Goal: Information Seeking & Learning: Learn about a topic

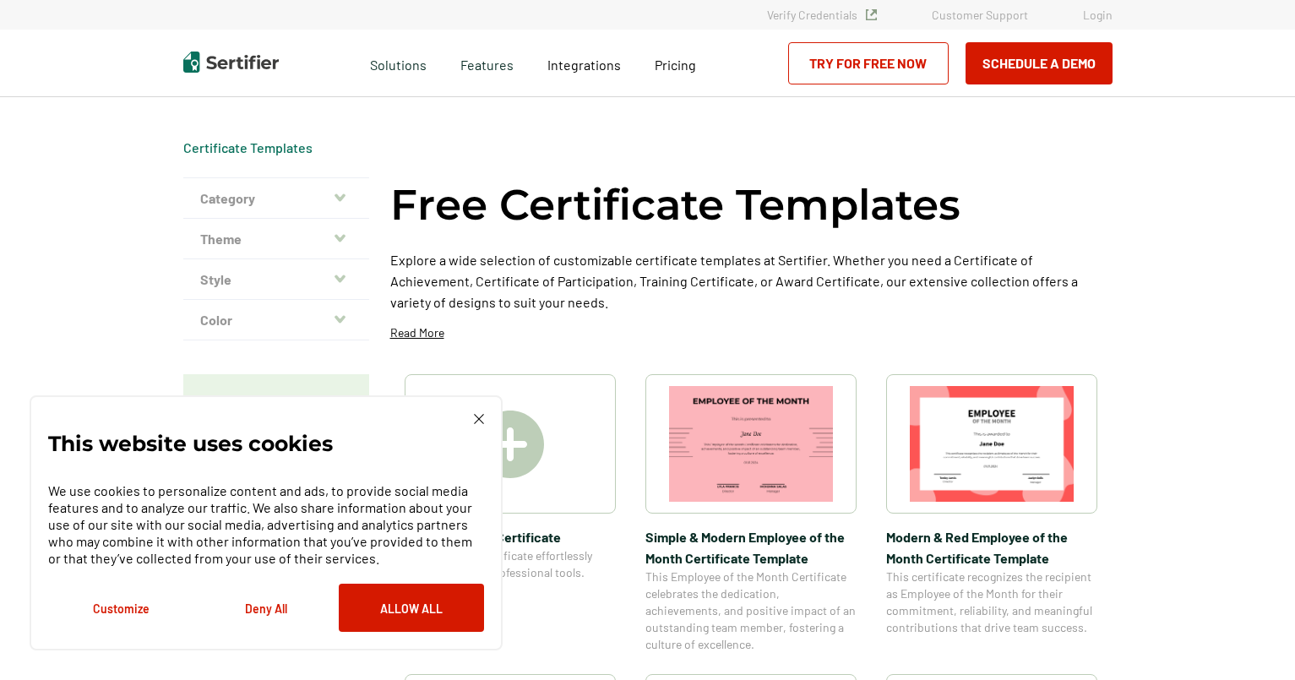
click at [334, 191] on button "Category" at bounding box center [276, 198] width 186 height 41
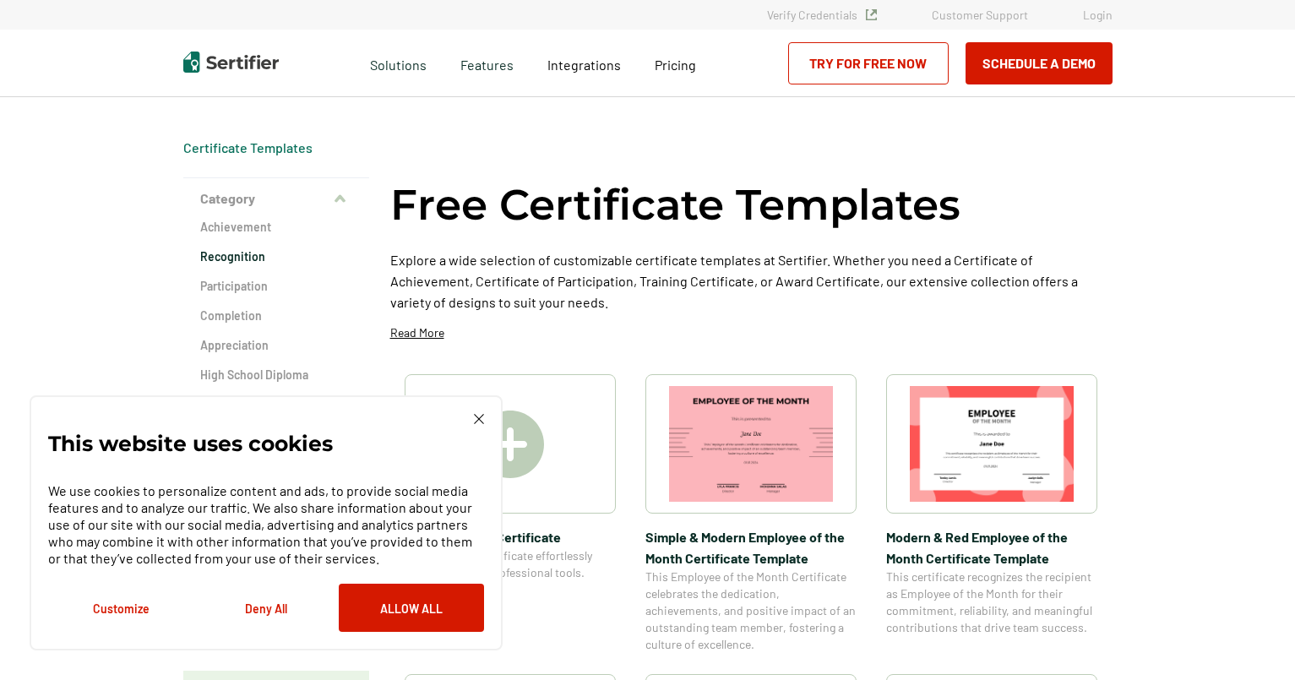
click at [255, 253] on h2 "Recognition" at bounding box center [276, 256] width 152 height 17
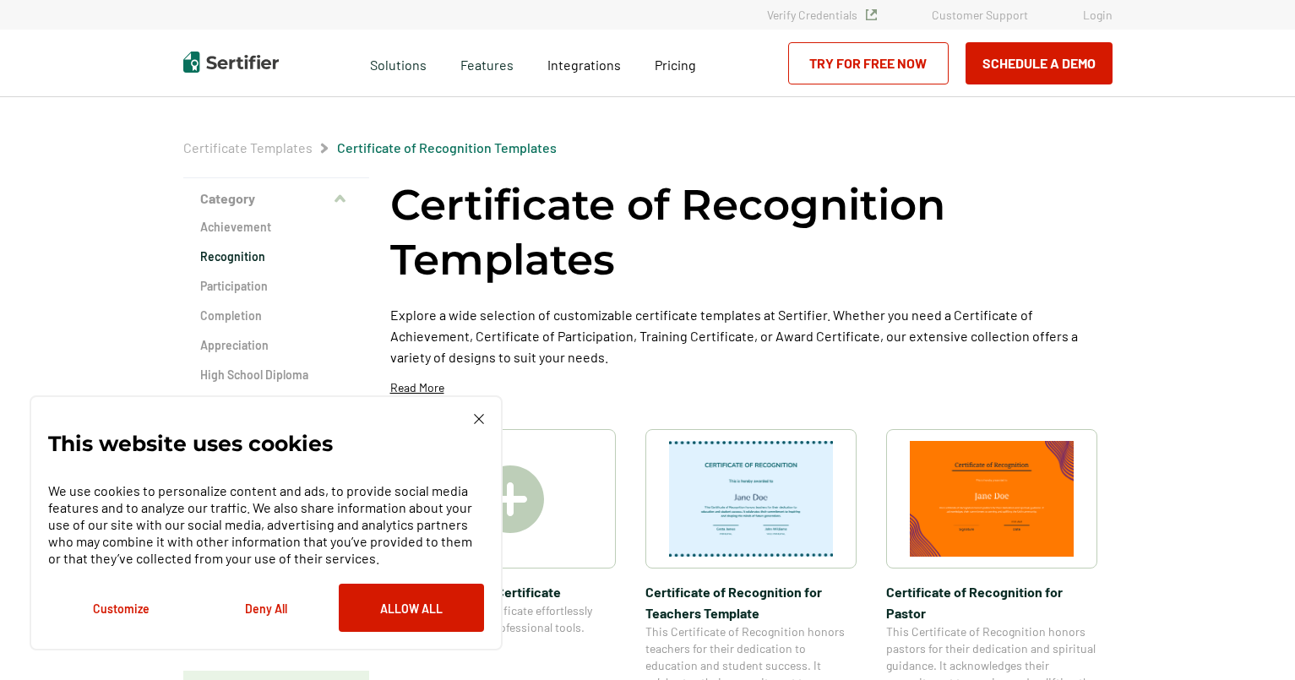
click at [481, 419] on img at bounding box center [479, 419] width 10 height 10
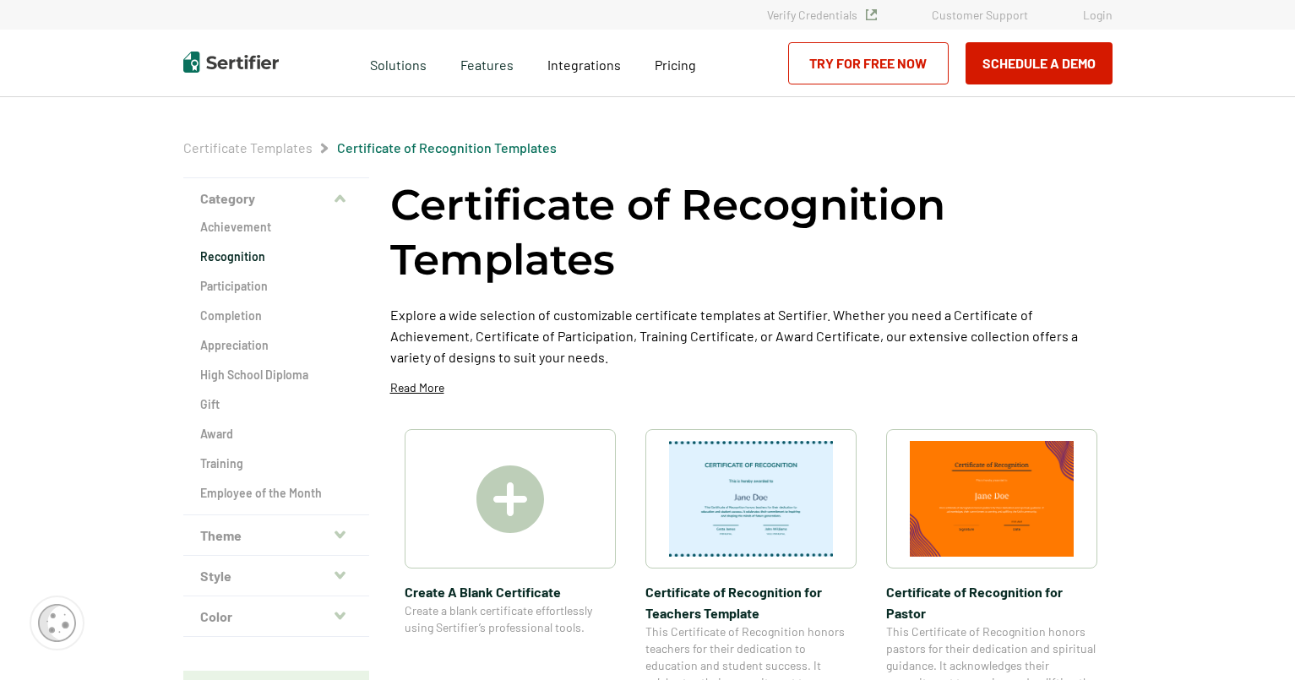
click at [339, 202] on icon "button" at bounding box center [339, 200] width 11 height 14
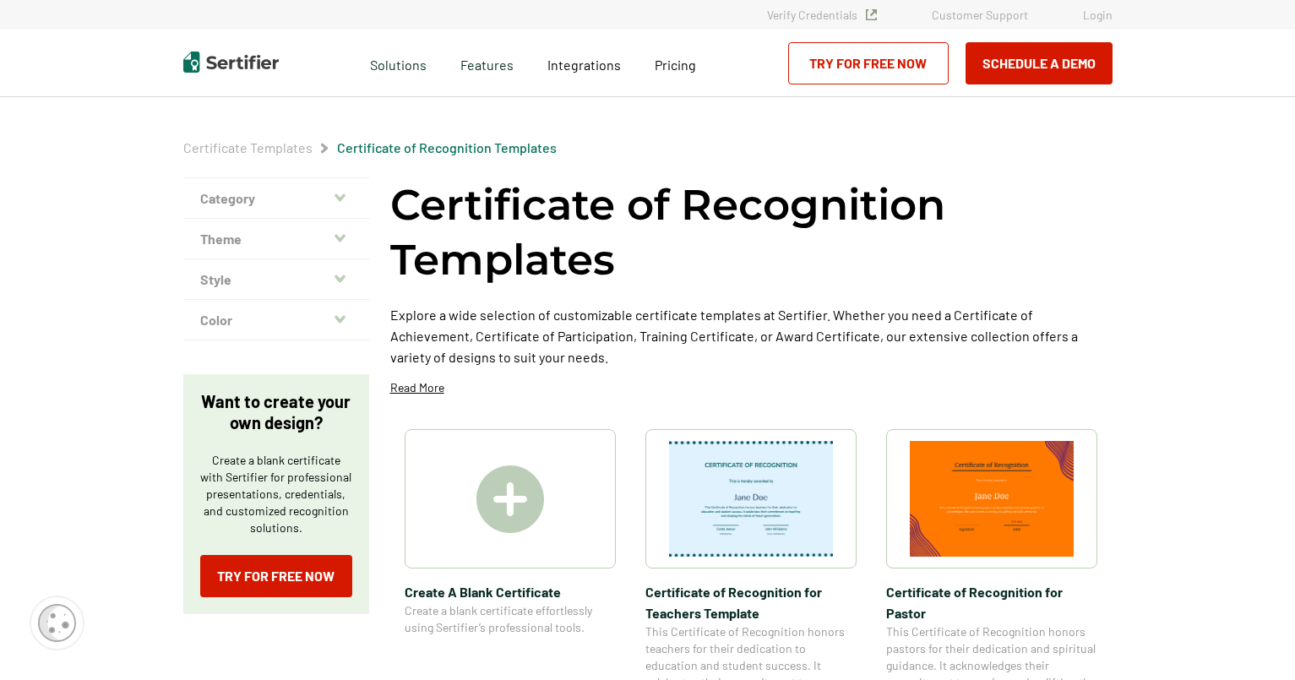
click at [342, 242] on icon "button" at bounding box center [339, 238] width 11 height 14
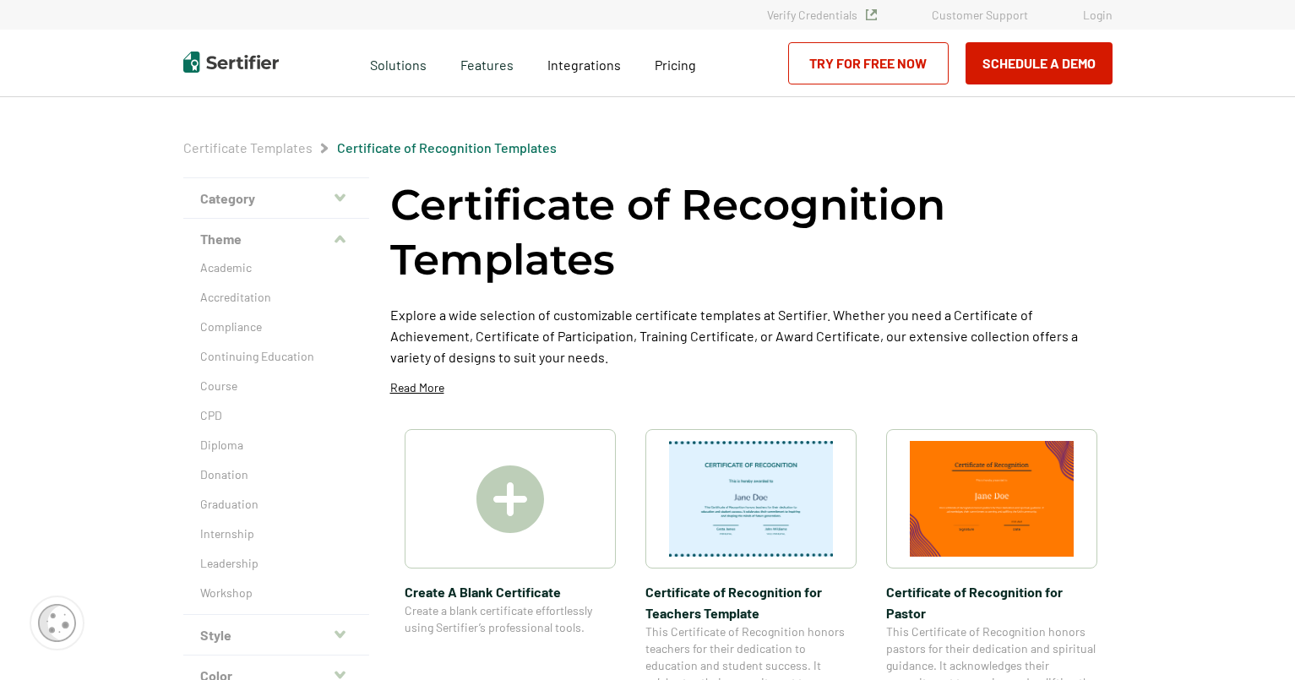
click at [342, 242] on icon "button" at bounding box center [339, 240] width 11 height 8
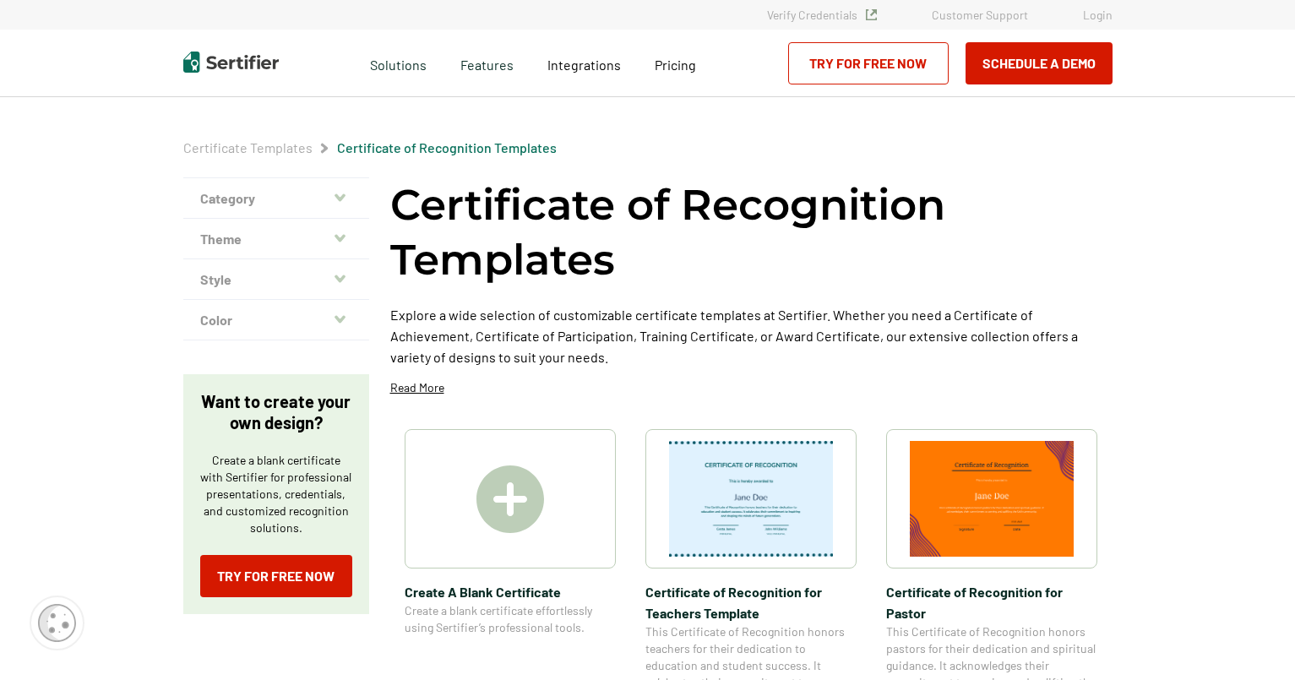
click at [347, 316] on button "Color" at bounding box center [276, 320] width 186 height 41
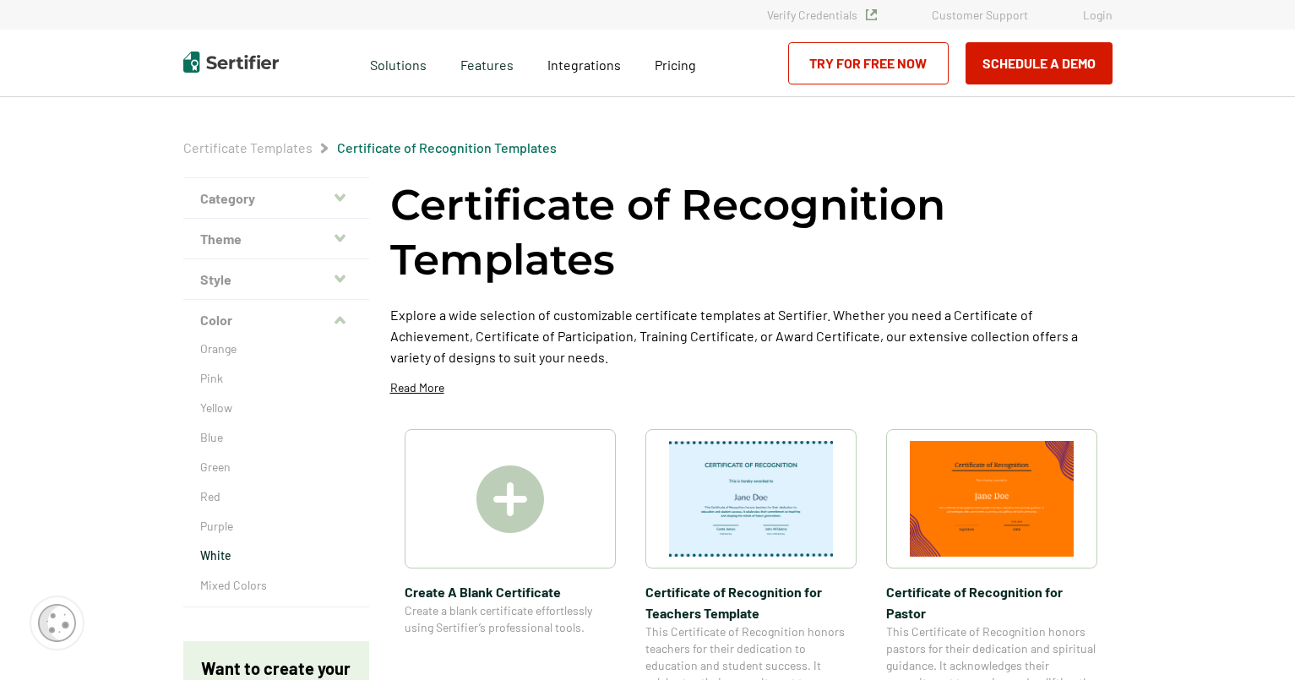
click at [290, 557] on p "White" at bounding box center [276, 555] width 152 height 17
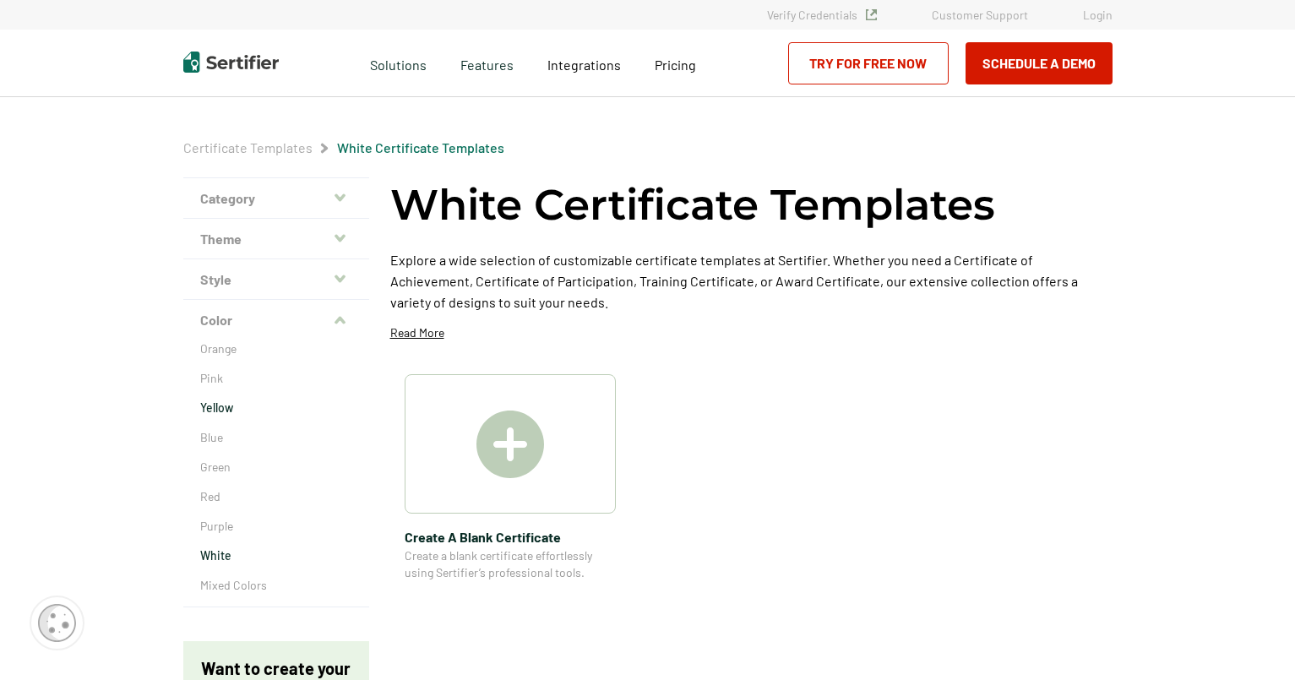
click at [244, 406] on p "Yellow" at bounding box center [276, 407] width 152 height 17
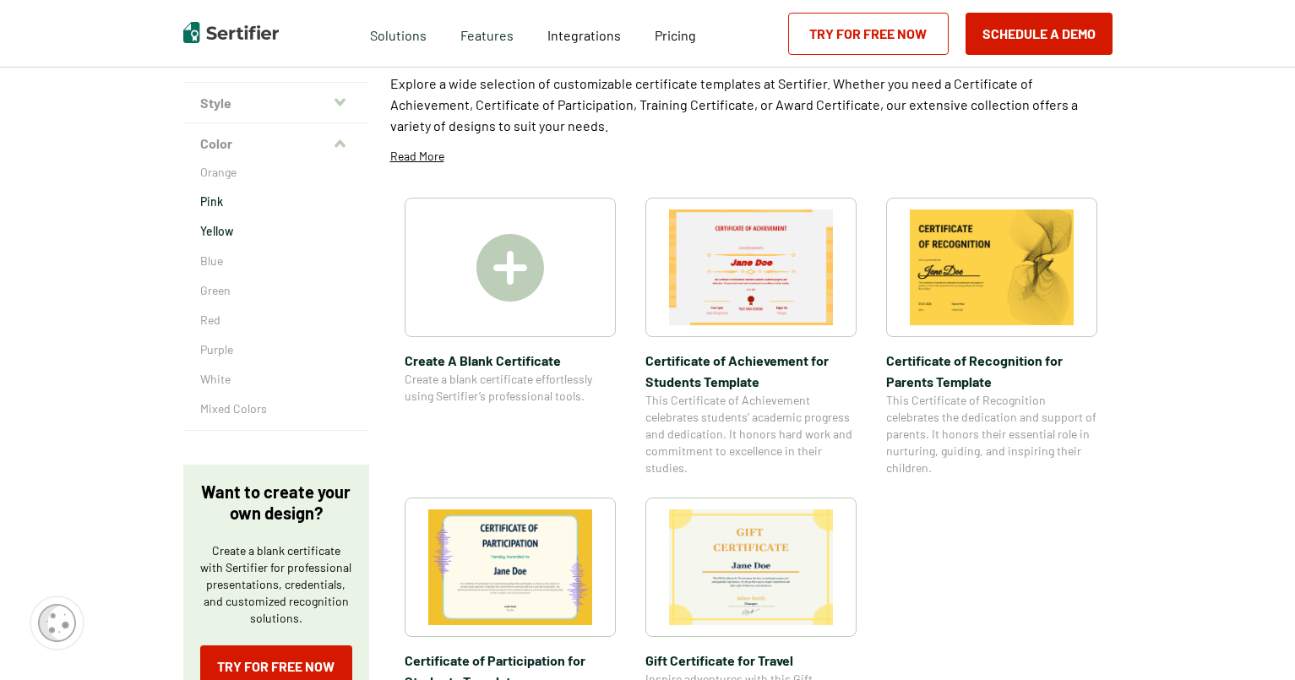
scroll to position [159, 0]
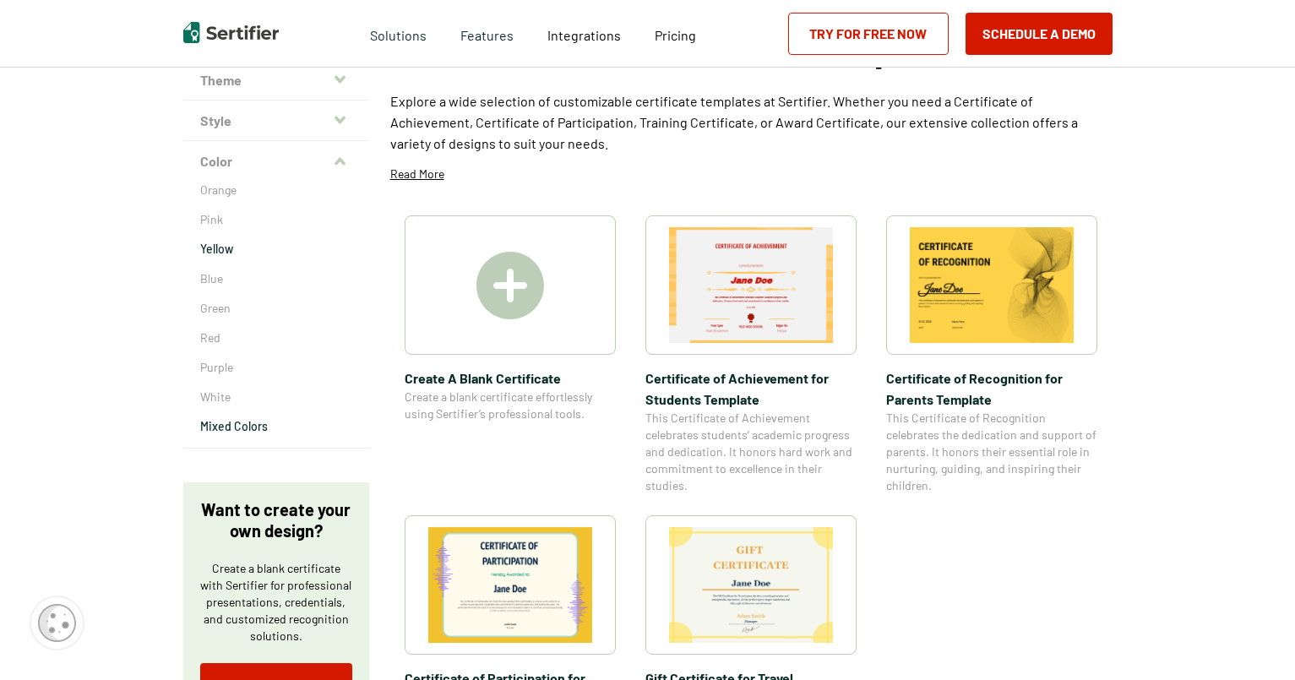
click at [233, 420] on p "Mixed Colors" at bounding box center [276, 426] width 152 height 17
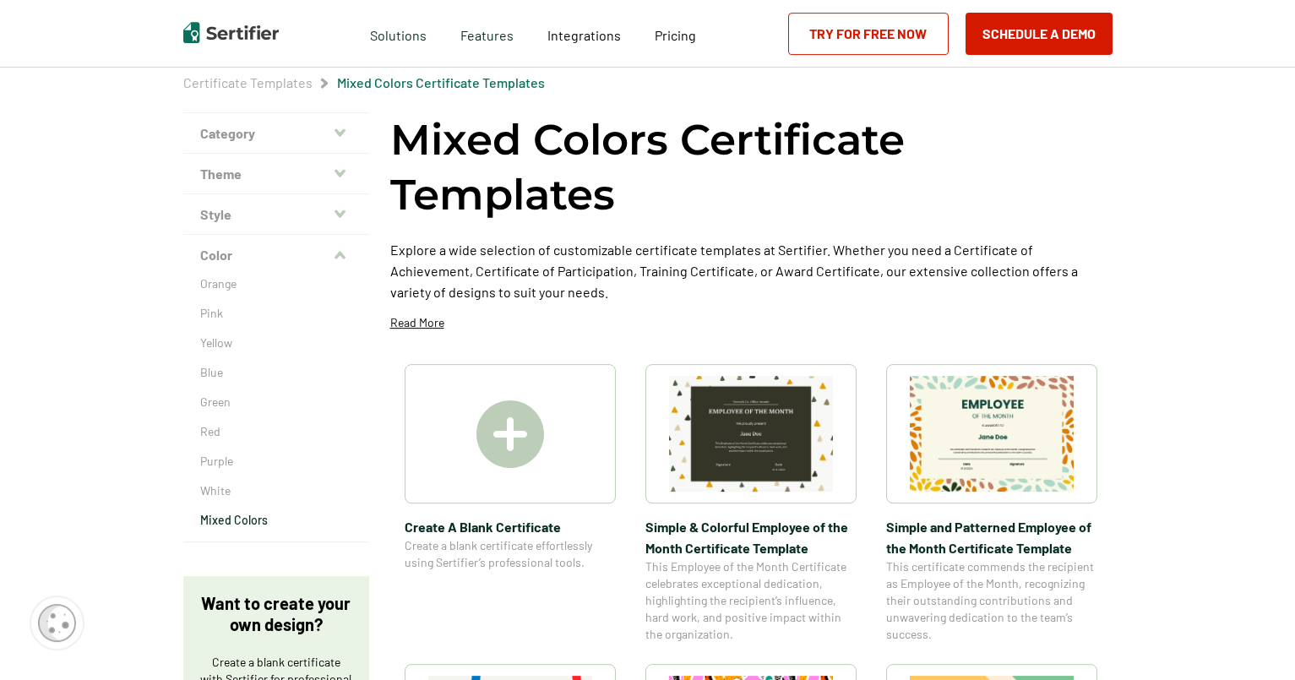
scroll to position [75, 0]
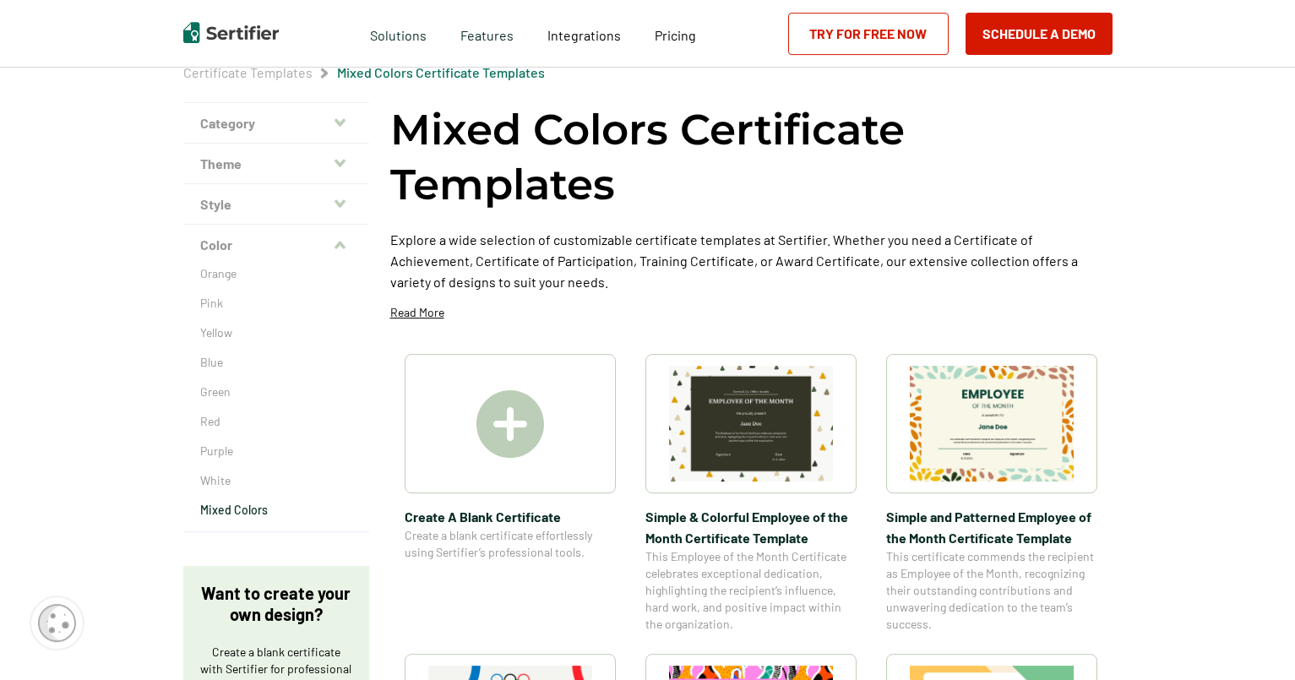
scroll to position [159, 0]
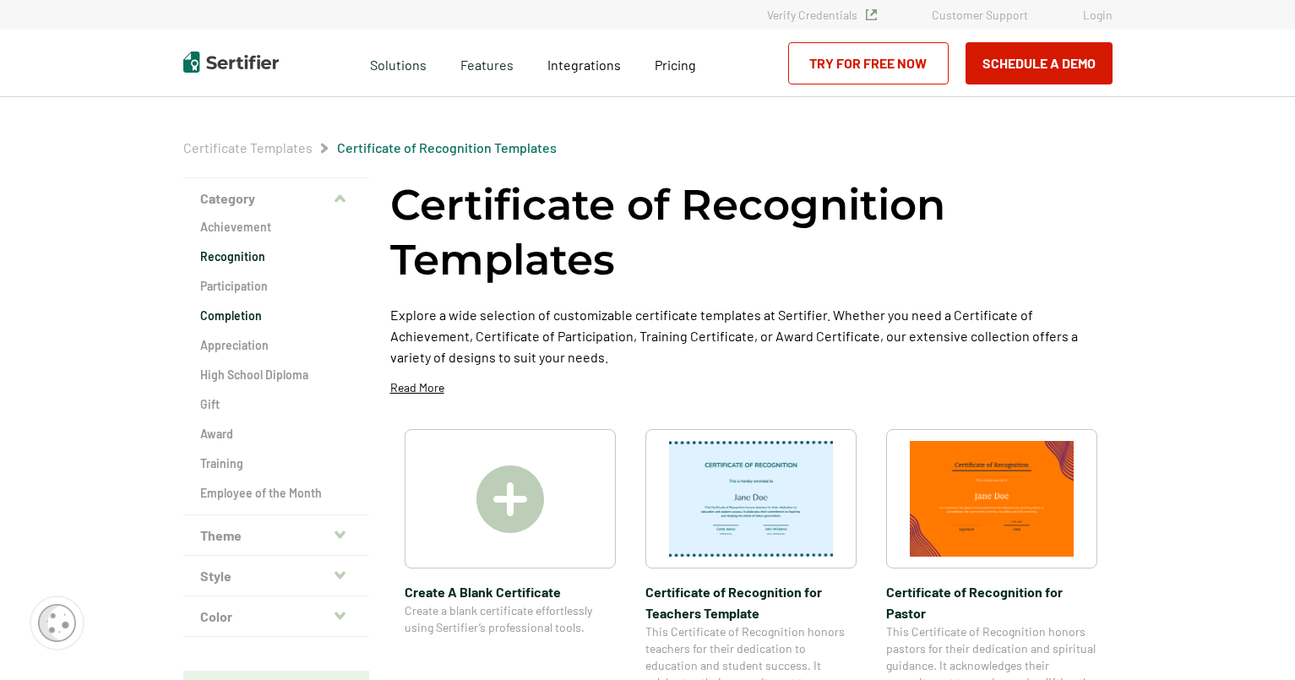
click at [247, 318] on h2 "Completion" at bounding box center [276, 315] width 152 height 17
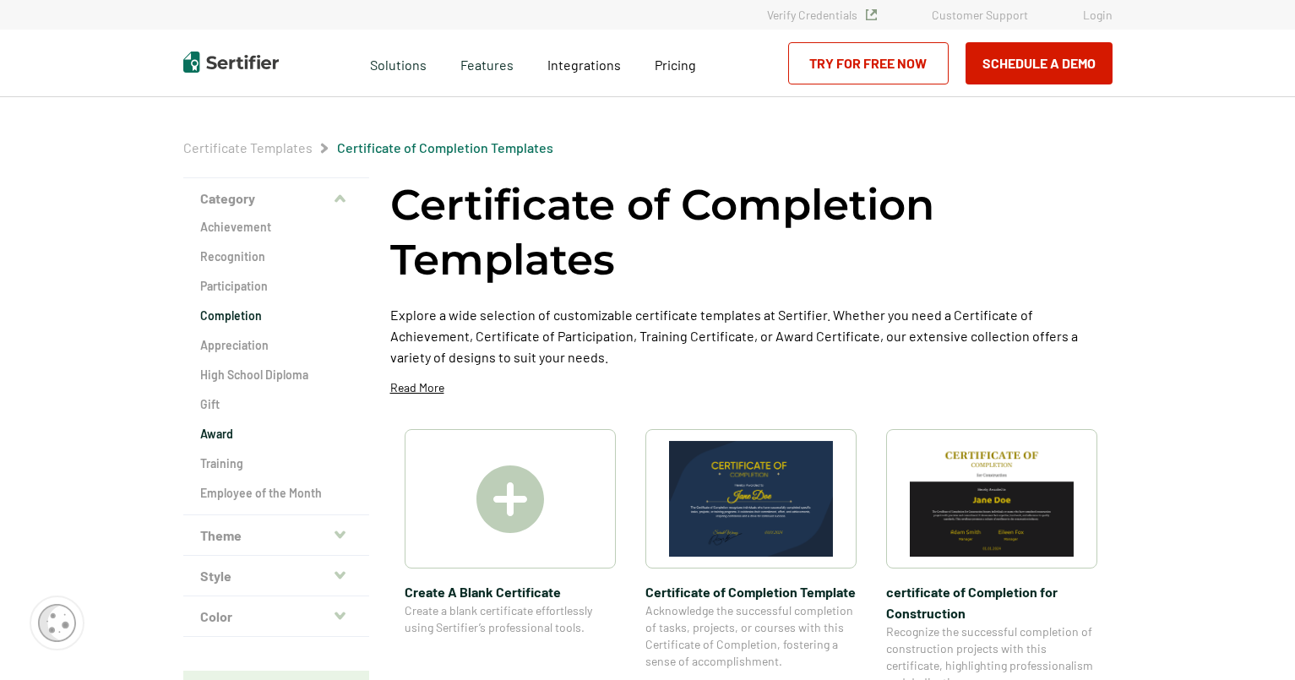
click at [225, 434] on h2 "Award" at bounding box center [276, 434] width 152 height 17
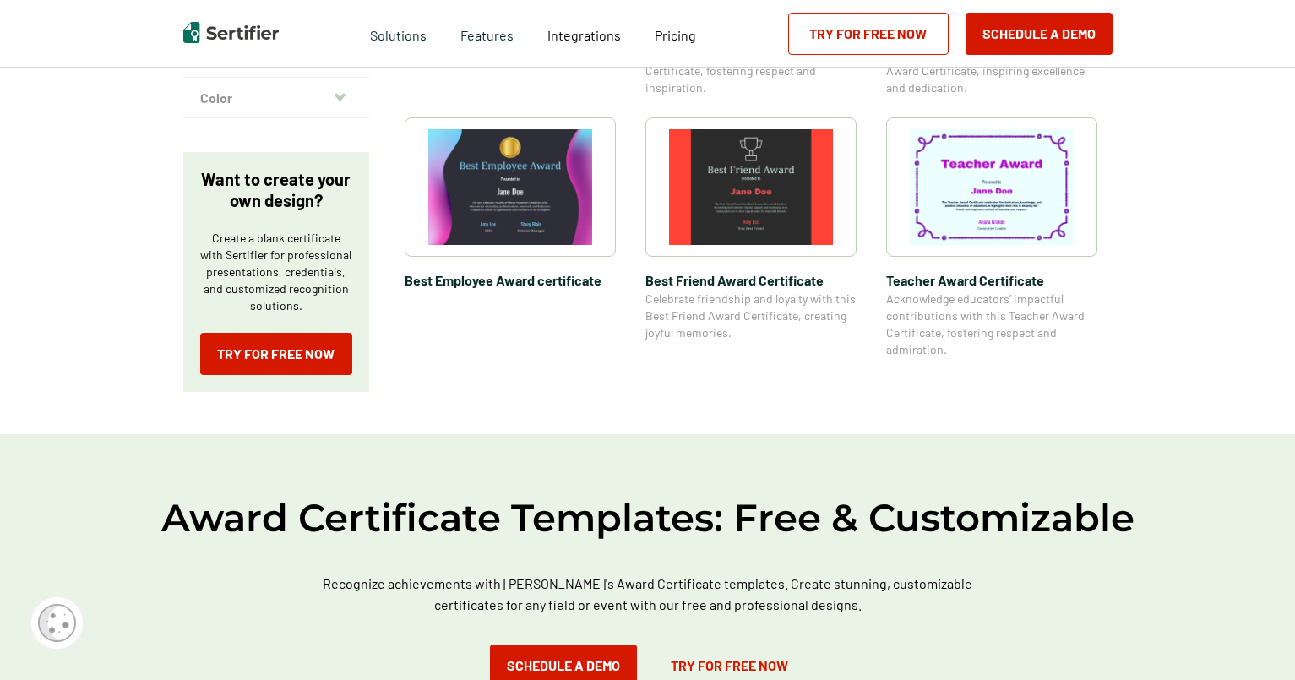
scroll to position [521, 0]
